Goal: Information Seeking & Learning: Learn about a topic

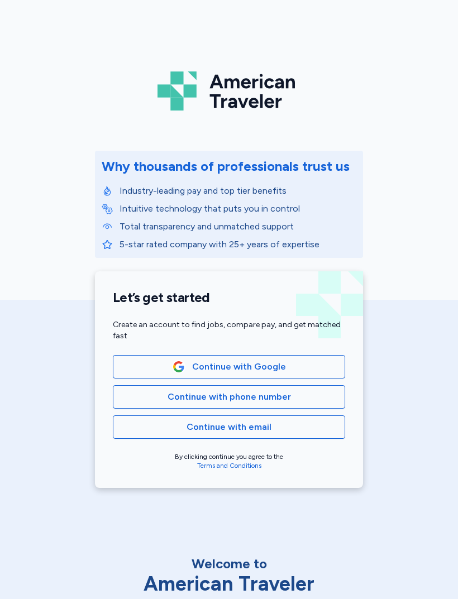
click at [256, 365] on span "Continue with Google" at bounding box center [239, 366] width 94 height 13
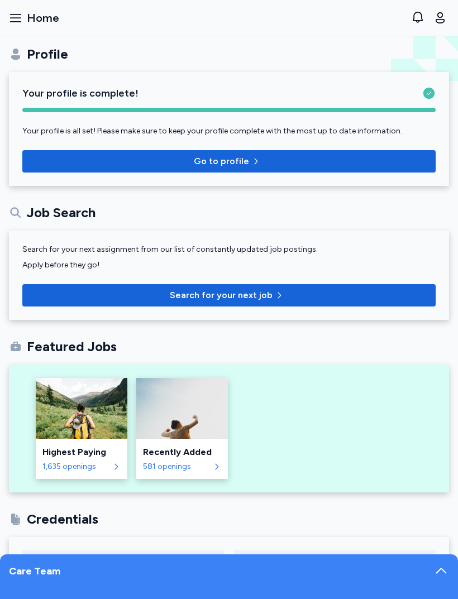
click at [22, 17] on button "Open sidebar Home" at bounding box center [33, 18] width 59 height 25
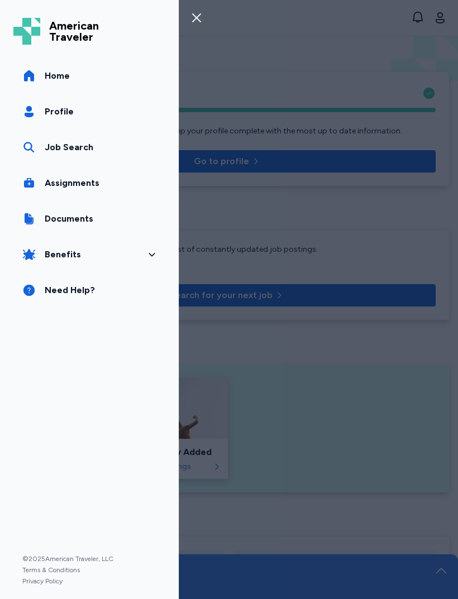
click at [37, 147] on link "Job Search" at bounding box center [89, 147] width 152 height 31
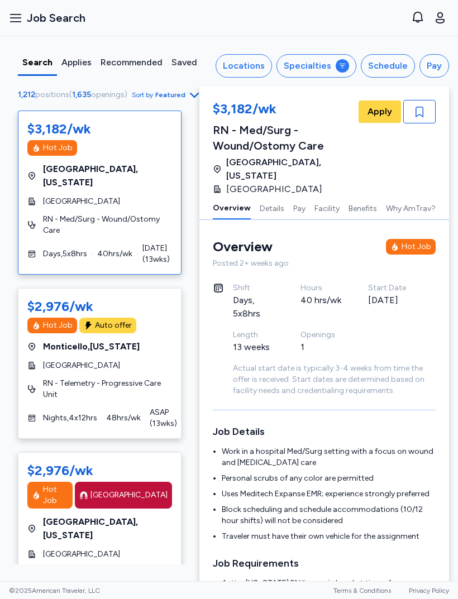
click at [255, 59] on div "Locations" at bounding box center [244, 65] width 42 height 13
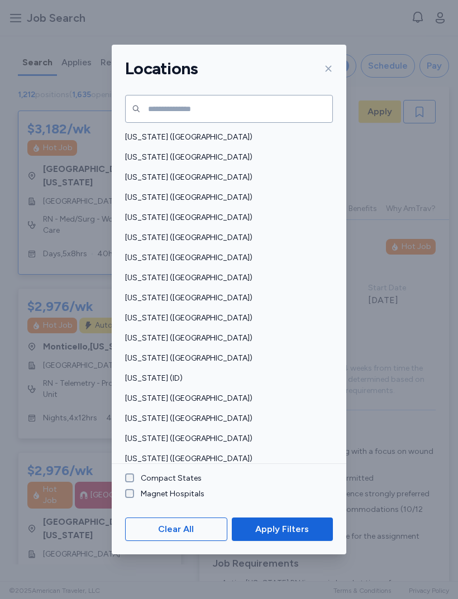
click at [215, 212] on span "[US_STATE] ([GEOGRAPHIC_DATA])" at bounding box center [225, 217] width 201 height 11
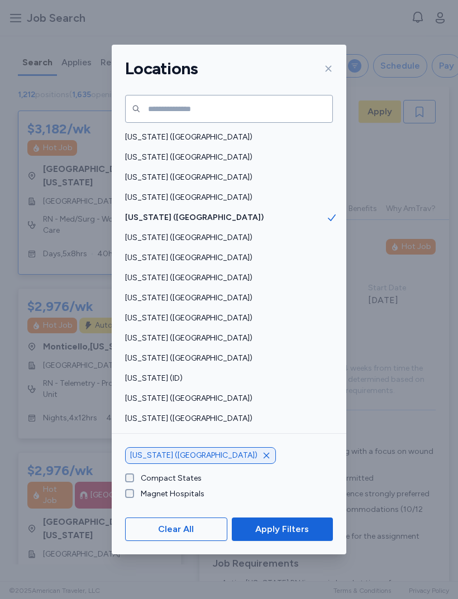
click at [294, 536] on span "Apply Filters" at bounding box center [282, 528] width 54 height 13
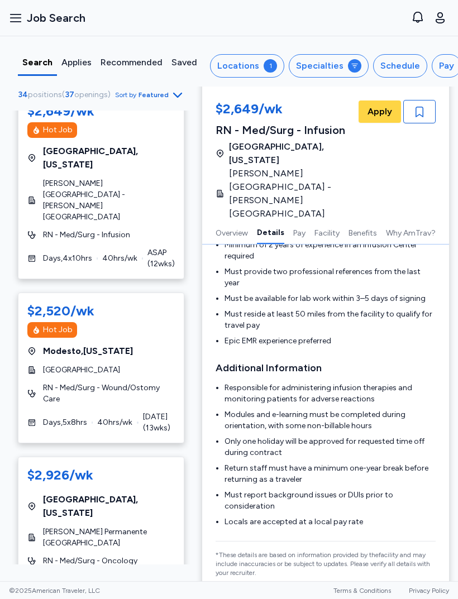
scroll to position [219, 0]
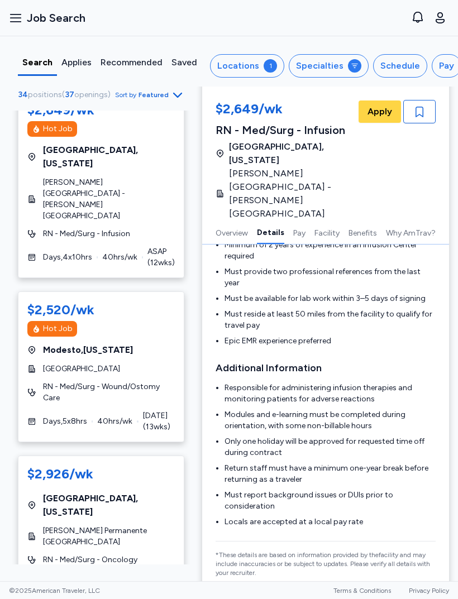
click at [166, 410] on span "[DATE] ( 13 wks)" at bounding box center [159, 421] width 32 height 22
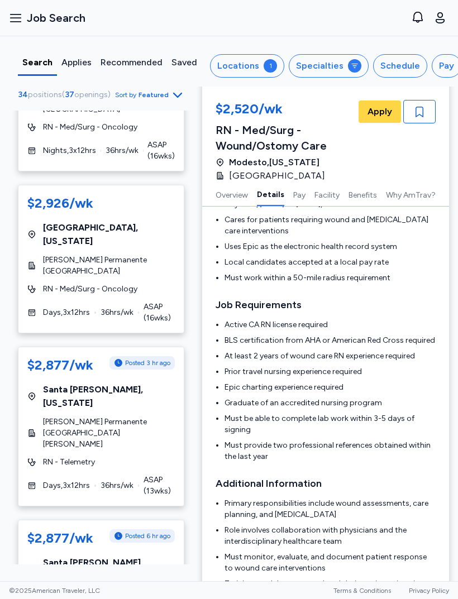
scroll to position [814, 0]
click at [167, 346] on div "$2,877/wk Posted 3 hr ago [GEOGRAPHIC_DATA] , [US_STATE] [PERSON_NAME] Permanen…" at bounding box center [101, 426] width 166 height 160
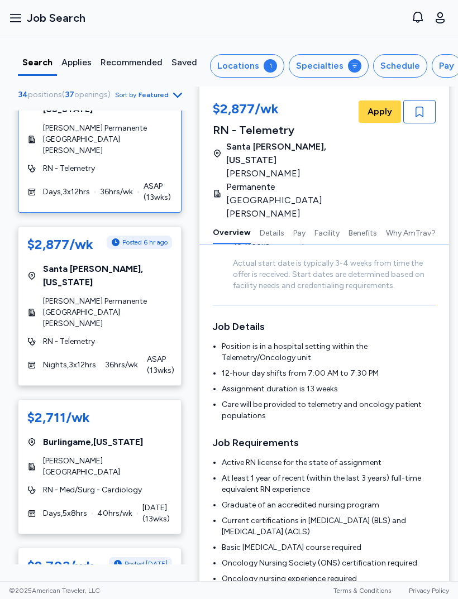
scroll to position [1107, 0]
click at [72, 507] on span "Days , 5 x 8 hrs" at bounding box center [65, 512] width 44 height 11
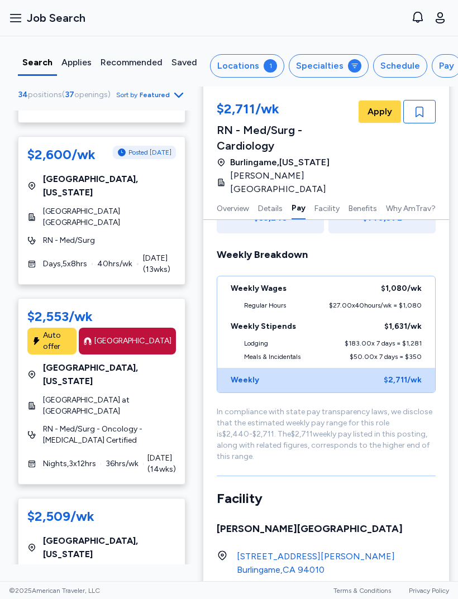
scroll to position [2182, 0]
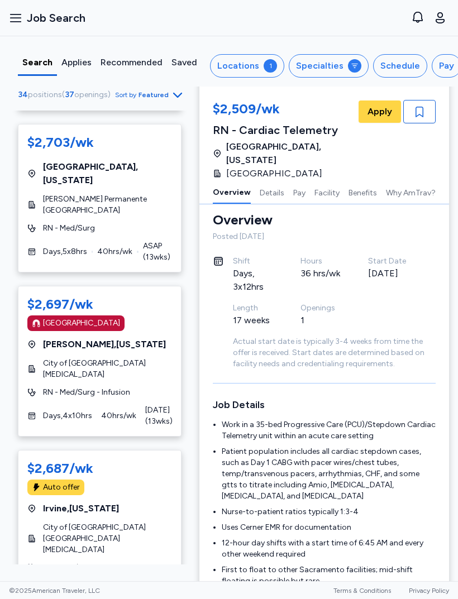
scroll to position [1693, 0]
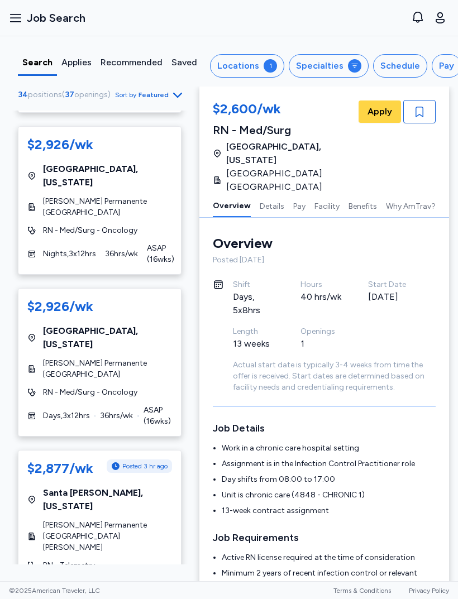
scroll to position [705, 0]
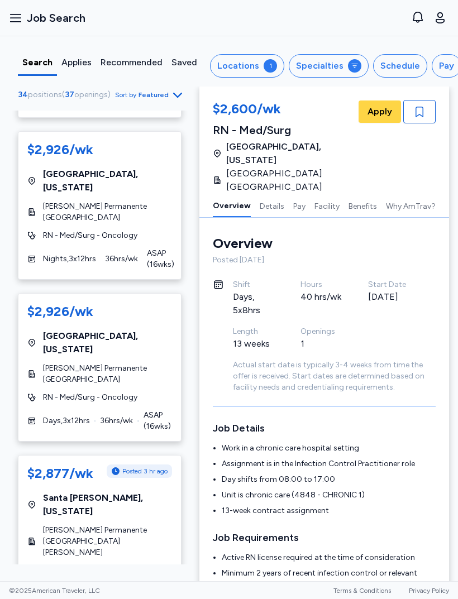
click at [157, 455] on div "$2,877/wk Posted 3 hr ago [GEOGRAPHIC_DATA] , [US_STATE] [PERSON_NAME] Permanen…" at bounding box center [100, 535] width 164 height 160
